Goal: Transaction & Acquisition: Purchase product/service

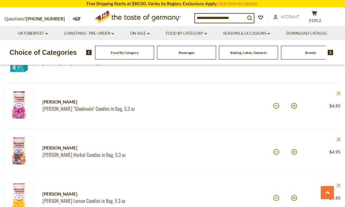
scroll to position [561, 0]
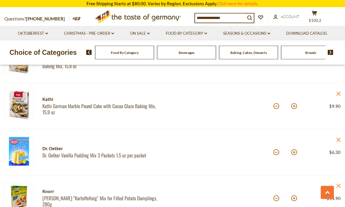
scroll to position [331, 0]
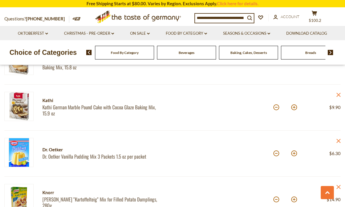
click at [340, 142] on icon "close" at bounding box center [338, 141] width 4 height 4
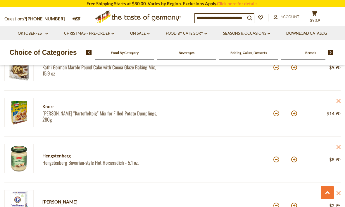
scroll to position [378, 0]
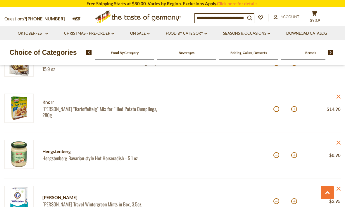
click at [339, 109] on span "$14.90" at bounding box center [333, 109] width 14 height 5
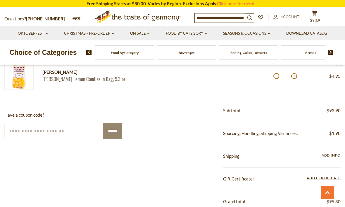
scroll to position [642, 0]
click at [331, 154] on span "Add Info" at bounding box center [330, 155] width 19 height 4
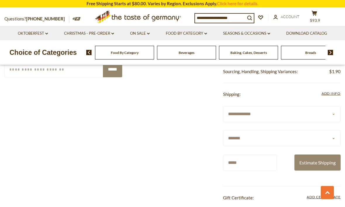
scroll to position [704, 0]
click at [322, 161] on button "Estimate Shipping" at bounding box center [317, 162] width 46 height 16
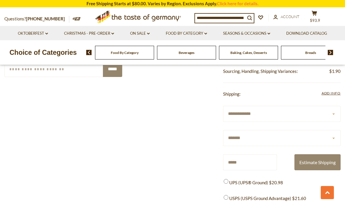
click at [268, 180] on span "UPS (UPS® Ground) $20.98" at bounding box center [256, 182] width 54 height 7
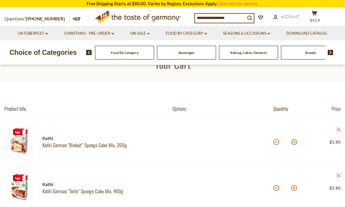
scroll to position [0, 0]
